Goal: Book appointment/travel/reservation

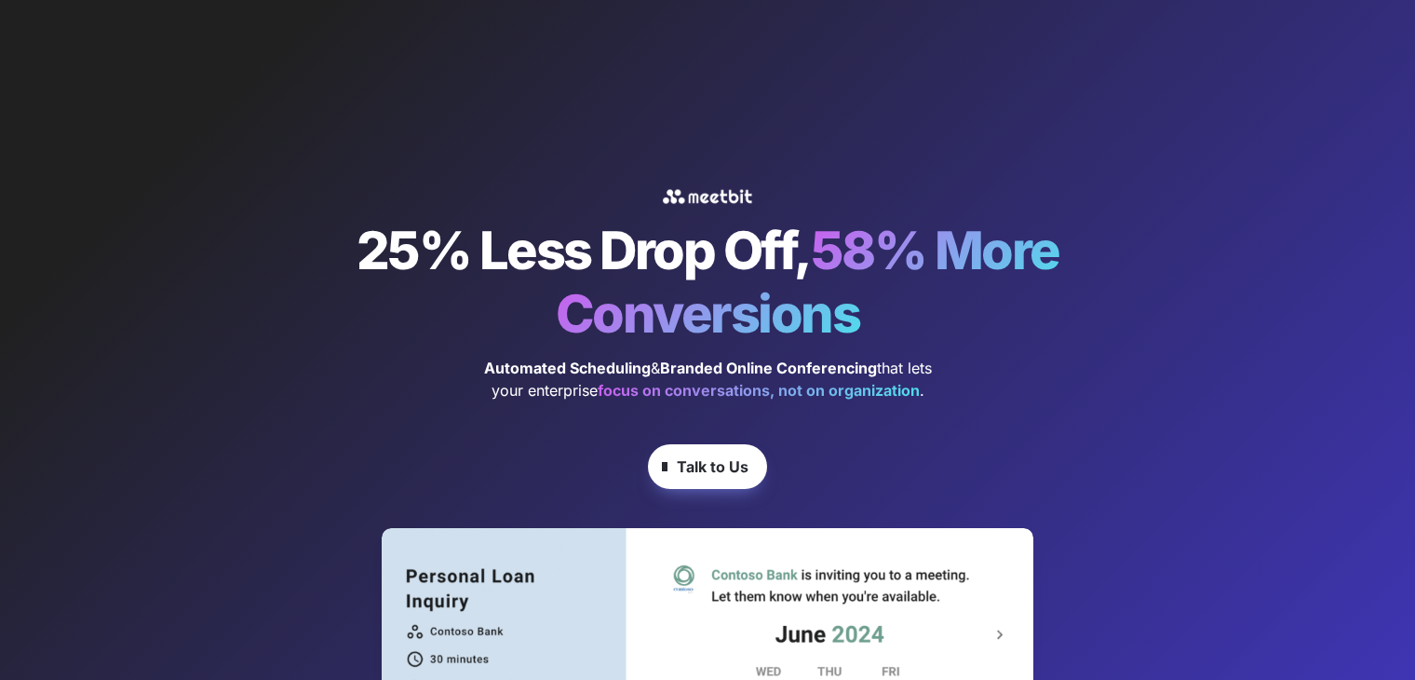
click at [731, 445] on button "Talk to Us" at bounding box center [707, 466] width 119 height 45
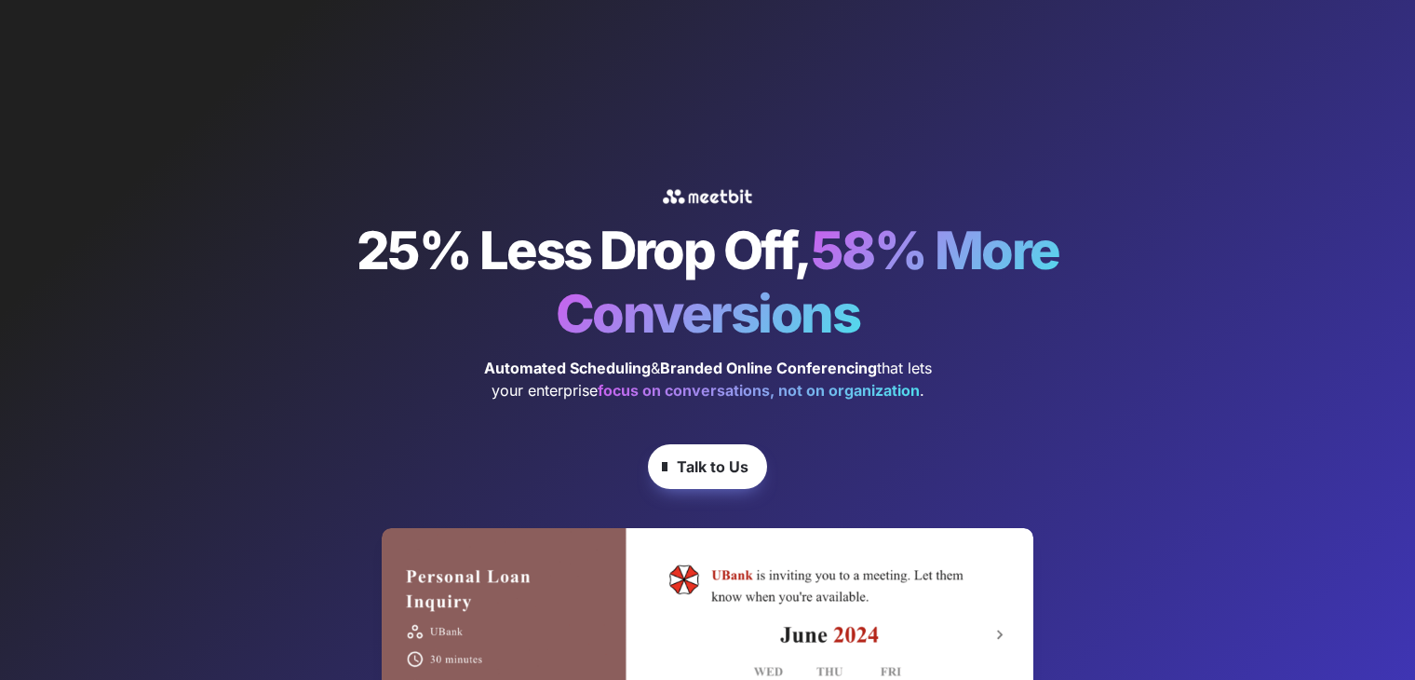
click at [705, 453] on button "Talk to Us" at bounding box center [707, 466] width 119 height 45
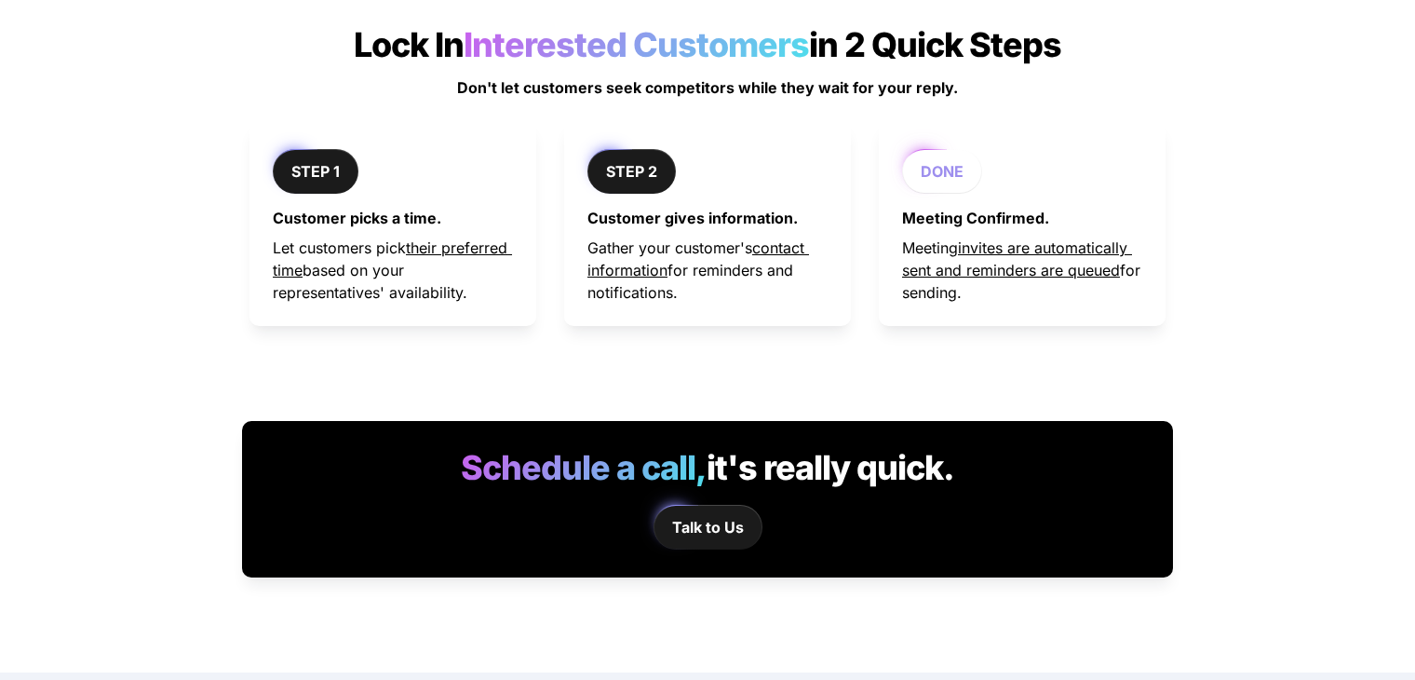
scroll to position [1449, 0]
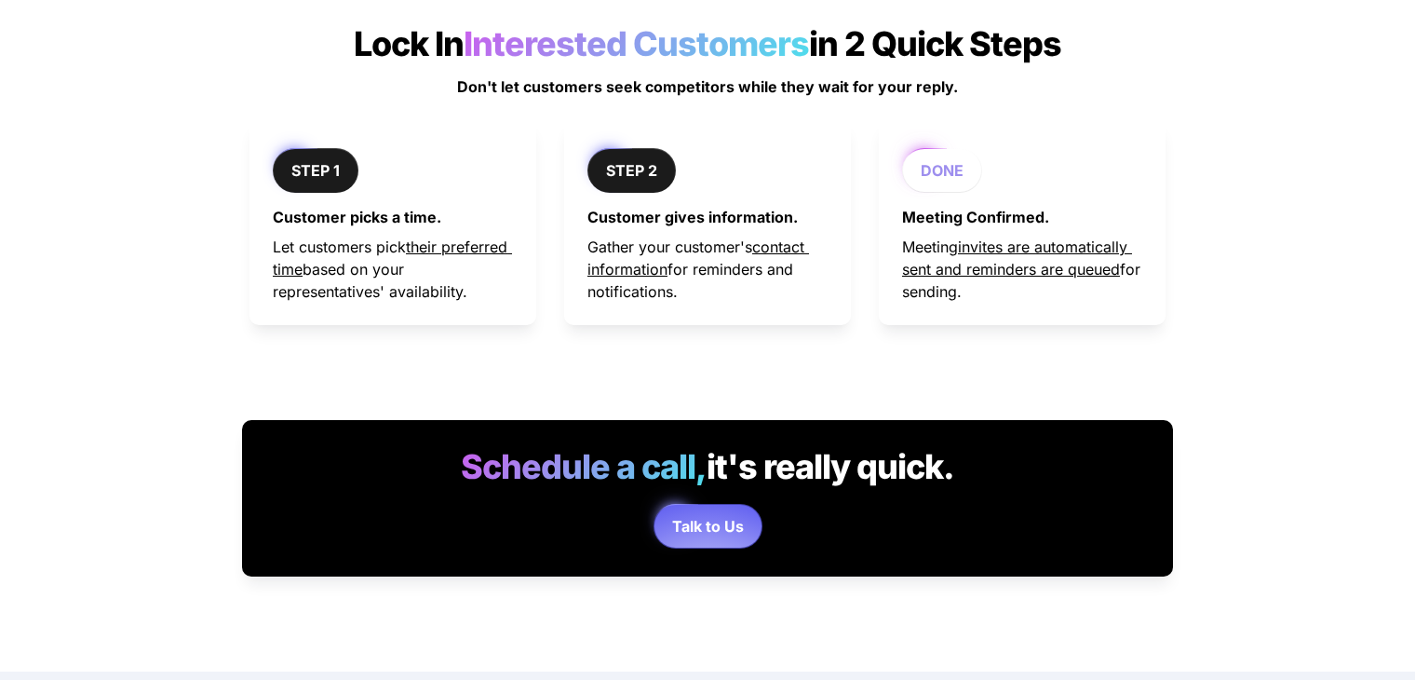
click at [709, 526] on strong "Talk to Us" at bounding box center [708, 526] width 72 height 19
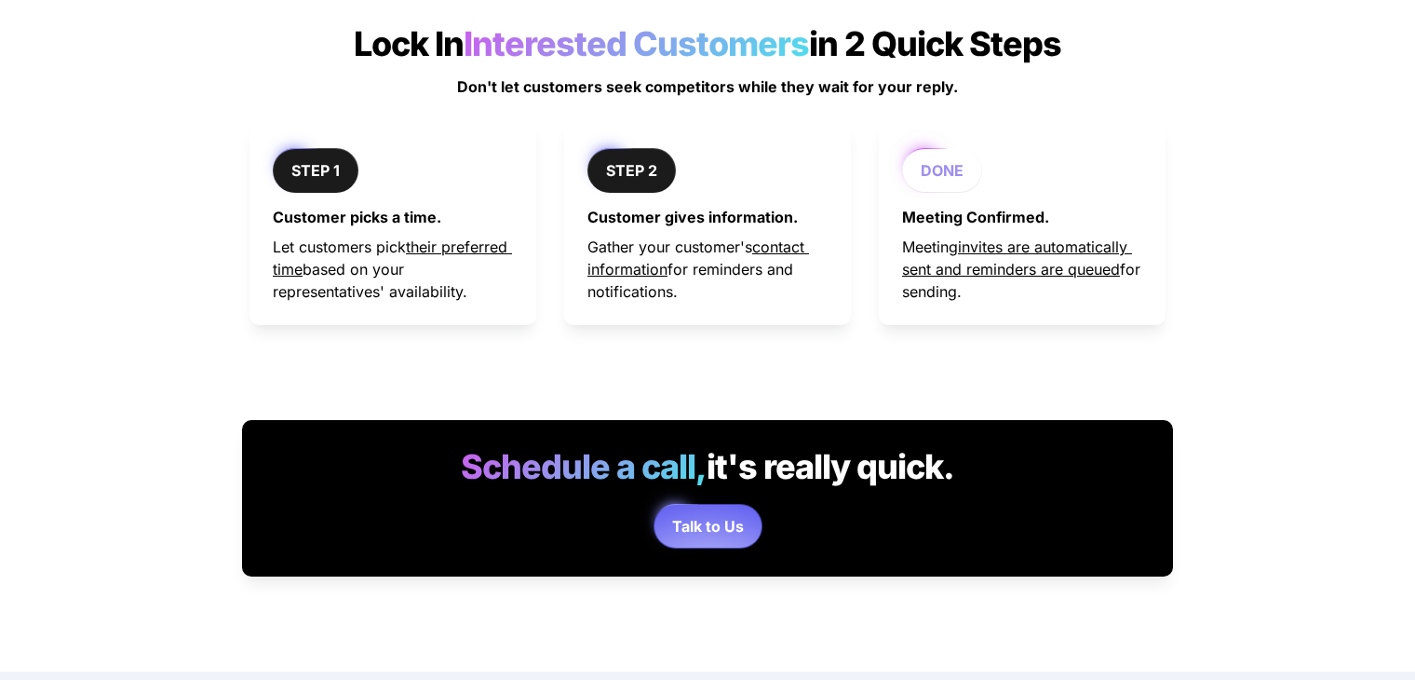
click at [709, 526] on strong "Talk to Us" at bounding box center [708, 526] width 72 height 19
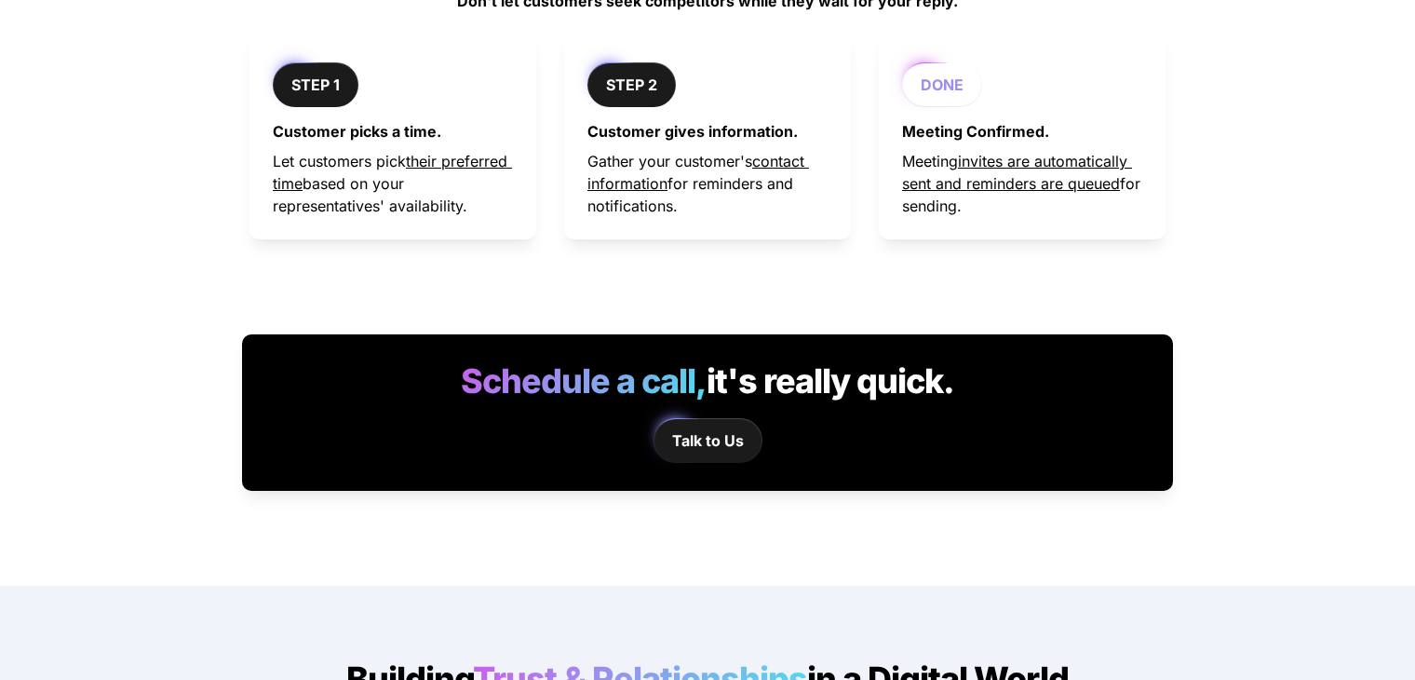
scroll to position [1533, 0]
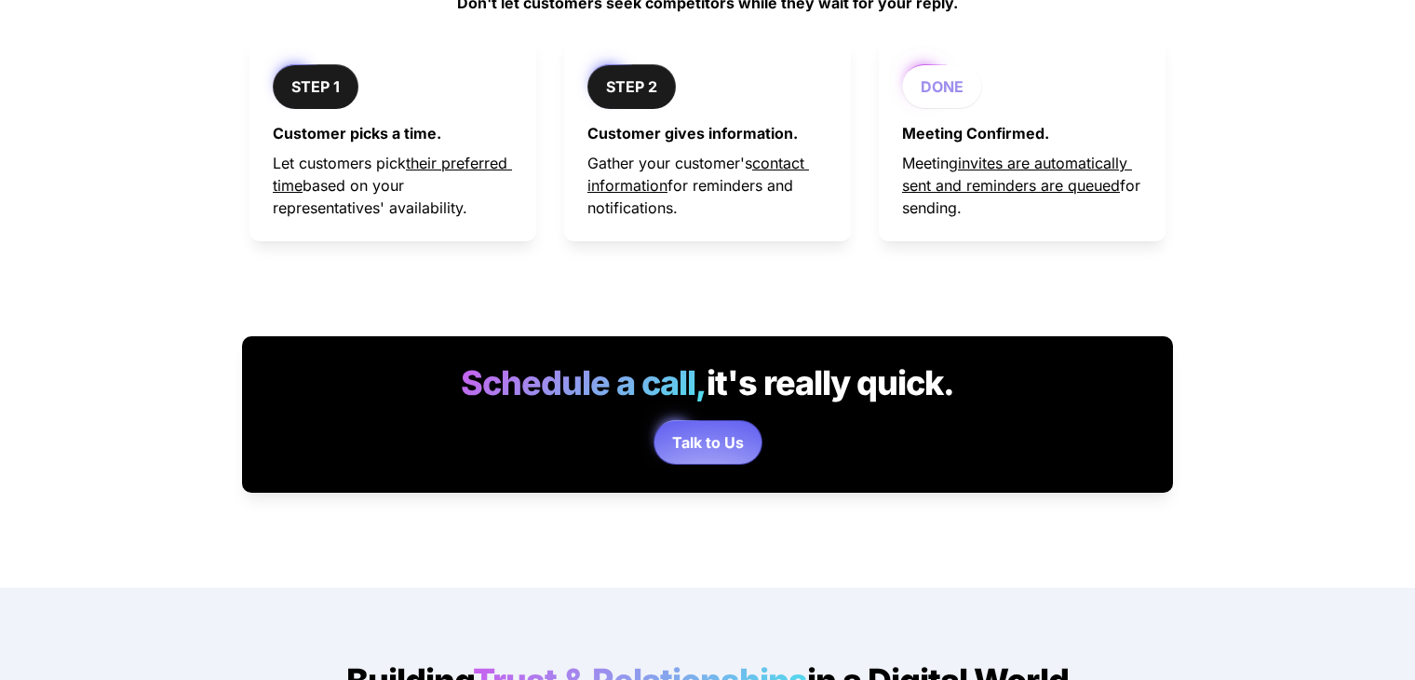
click at [726, 437] on strong "Talk to Us" at bounding box center [708, 442] width 72 height 19
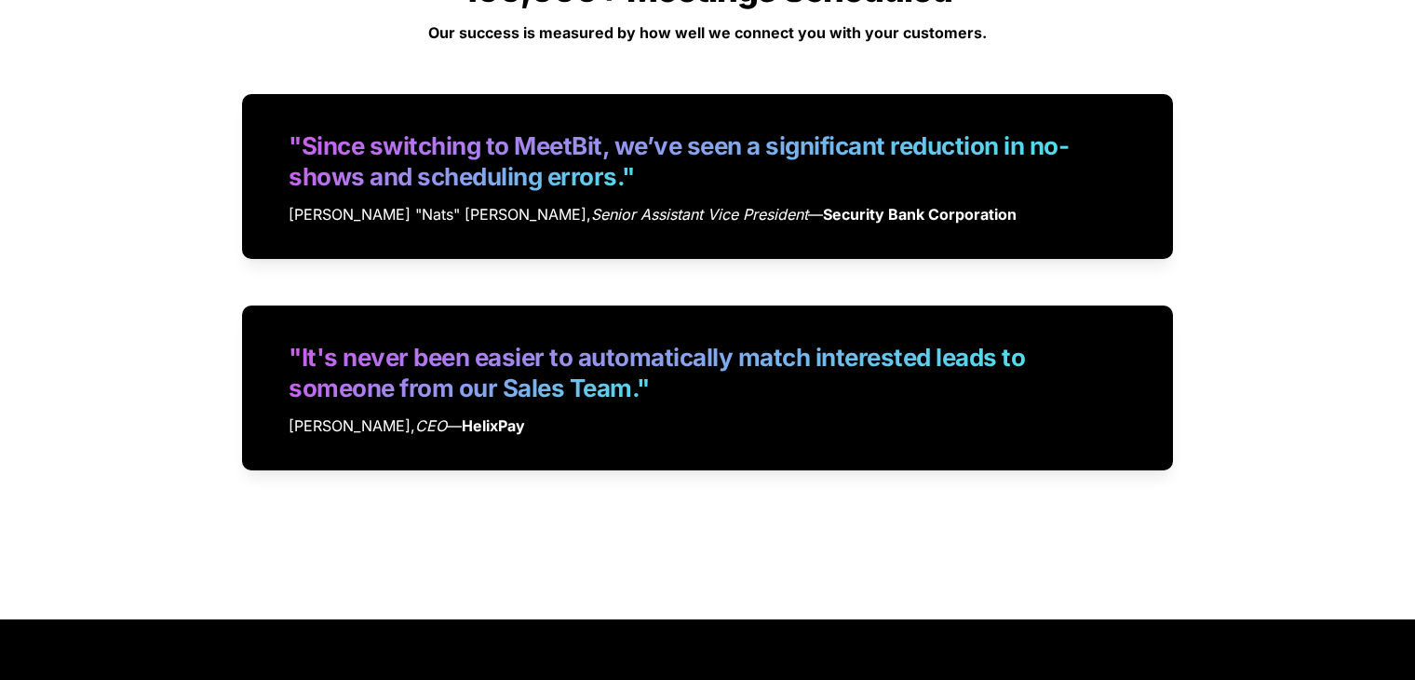
scroll to position [4235, 0]
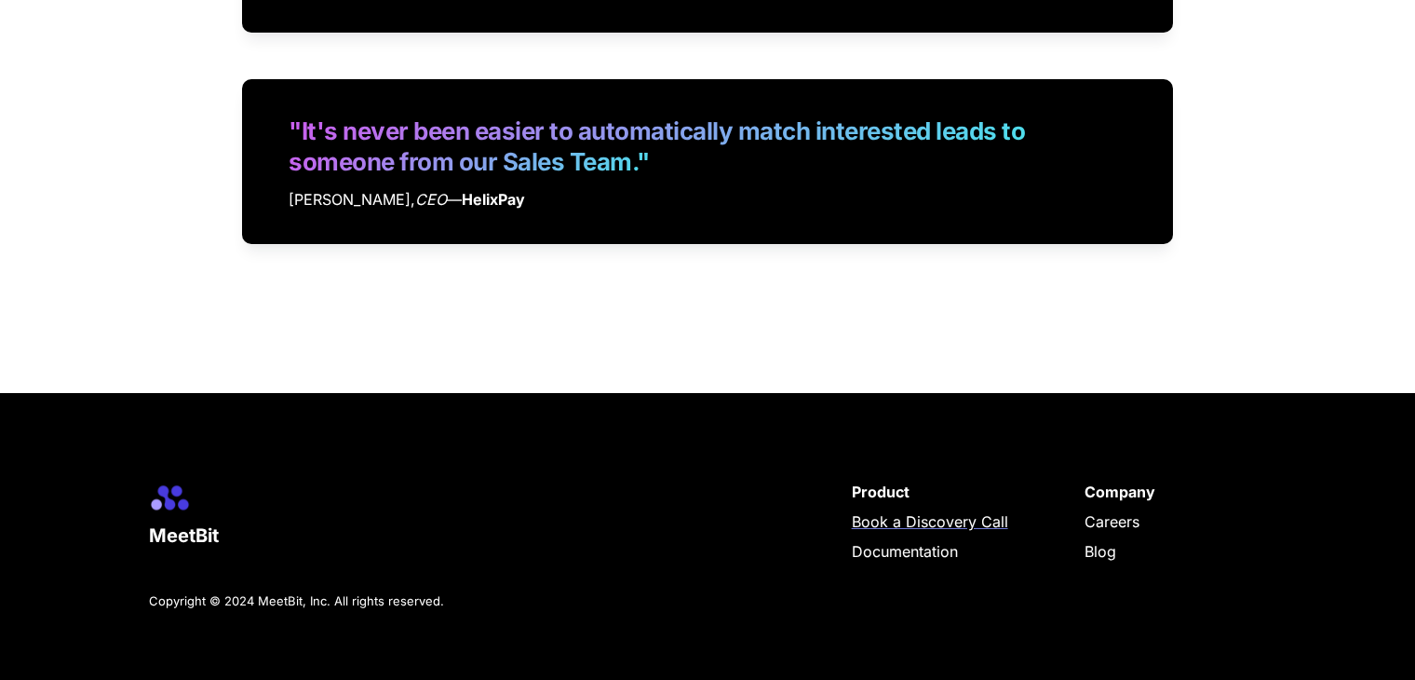
click at [921, 518] on span "Book a Discovery Call" at bounding box center [930, 521] width 156 height 19
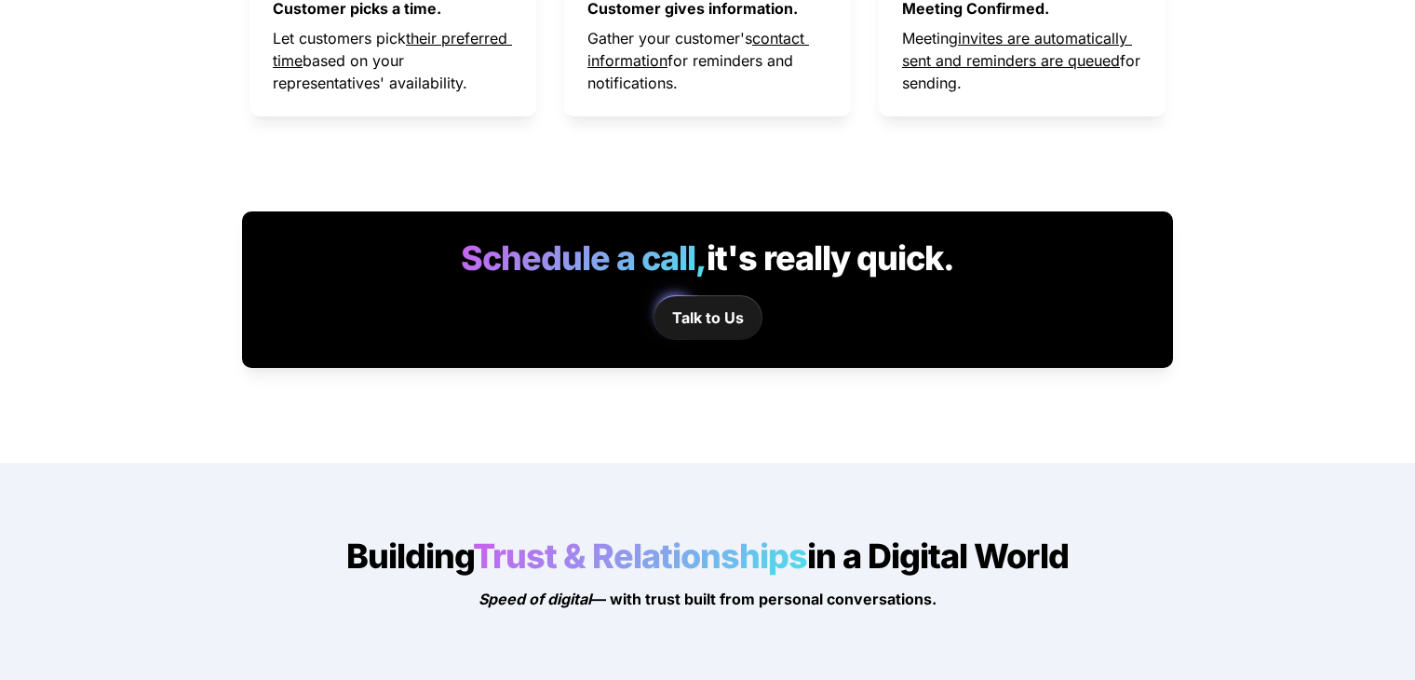
scroll to position [1633, 0]
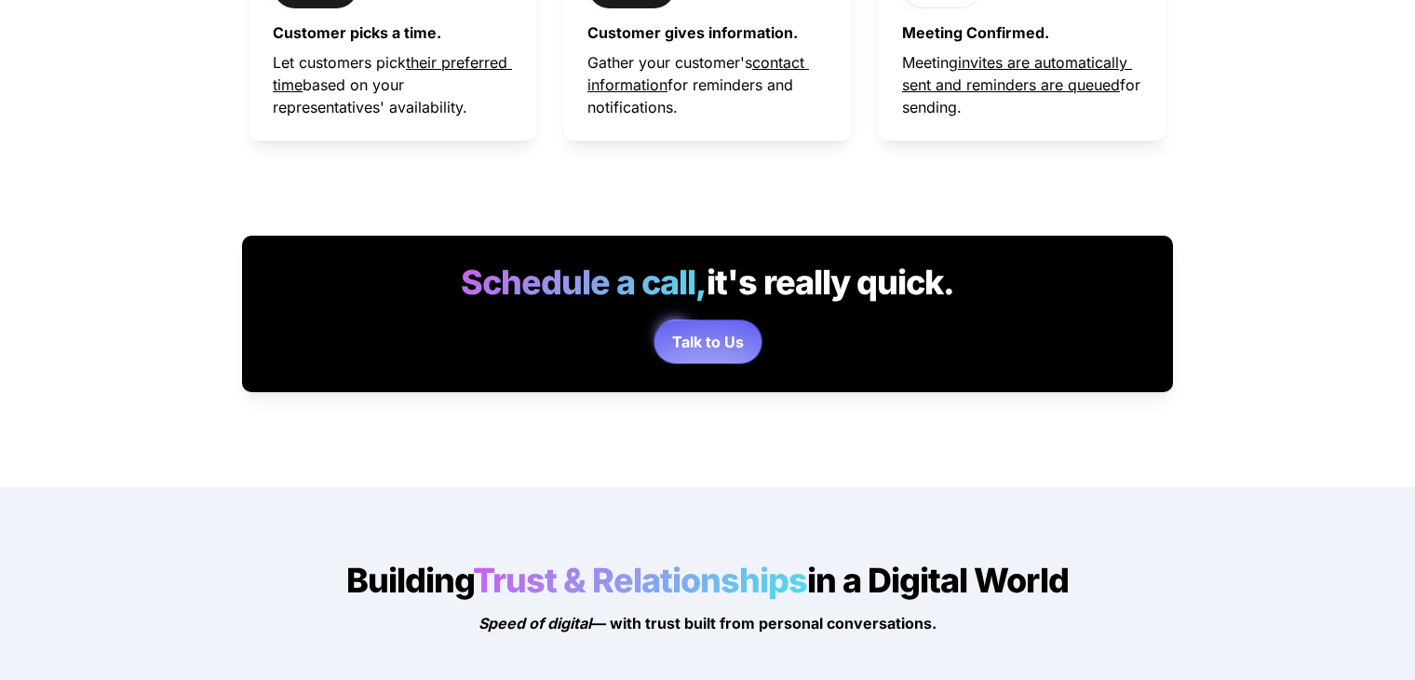
click at [708, 347] on strong "Talk to Us" at bounding box center [708, 341] width 72 height 19
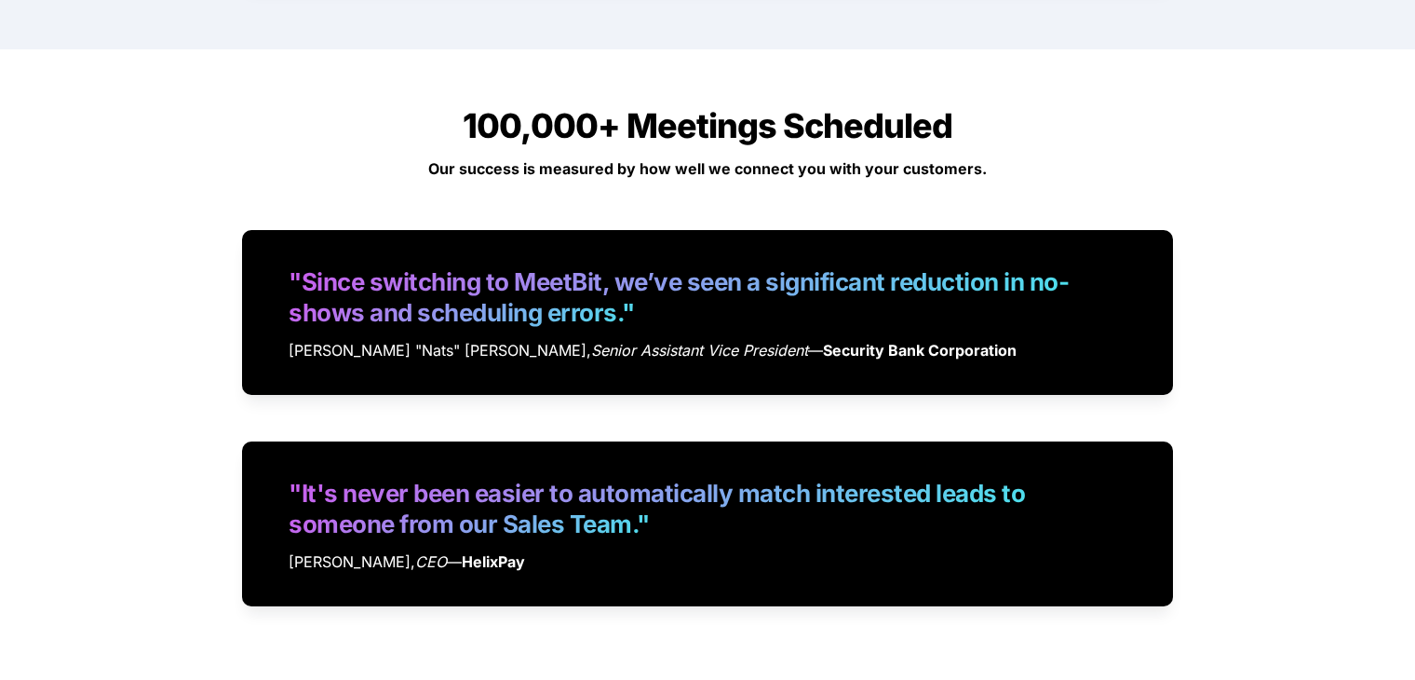
scroll to position [3850, 0]
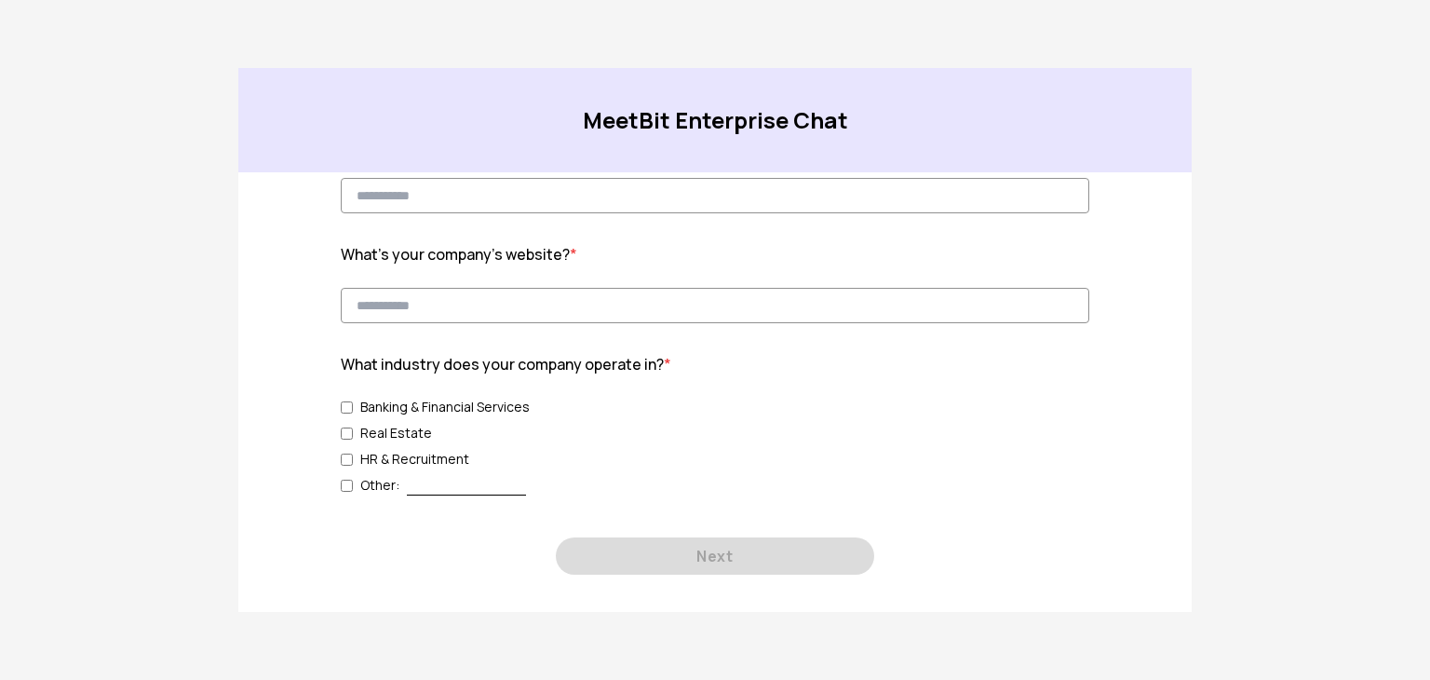
scroll to position [63, 0]
